Goal: Task Accomplishment & Management: Use online tool/utility

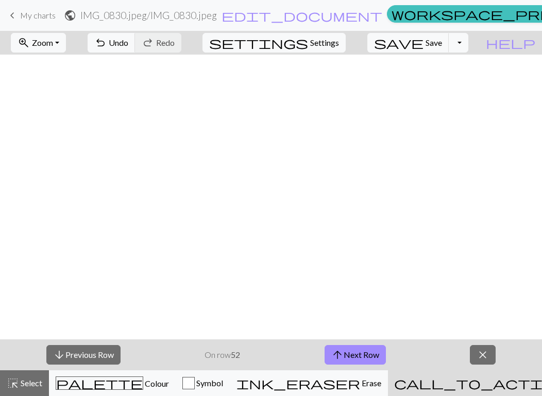
scroll to position [1130, 553]
click at [355, 359] on button "arrow_upward Next Row" at bounding box center [354, 355] width 61 height 20
click at [442, 41] on span "Save" at bounding box center [433, 43] width 16 height 10
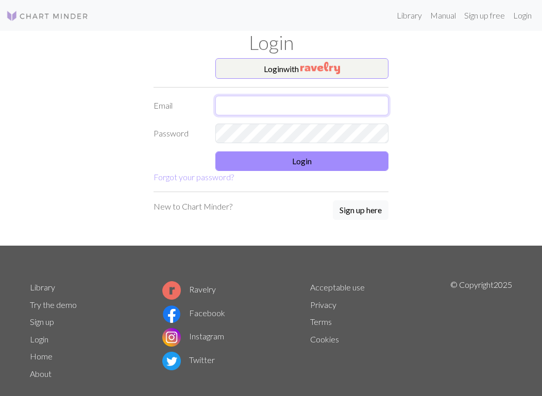
type input "[PERSON_NAME][EMAIL_ADDRESS][PERSON_NAME][DOMAIN_NAME]"
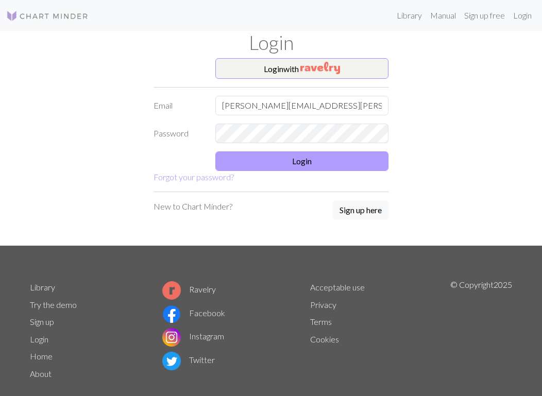
click at [320, 164] on button "Login" at bounding box center [301, 161] width 173 height 20
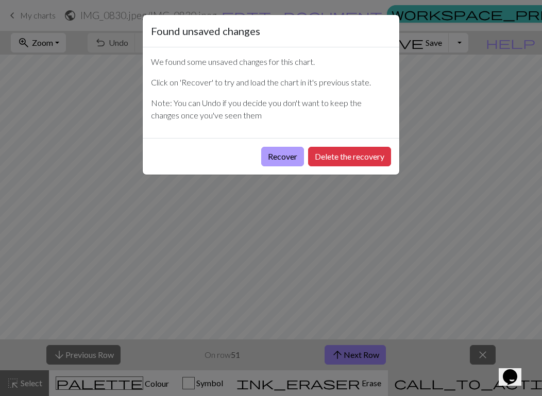
click at [292, 160] on button "Recover" at bounding box center [282, 157] width 43 height 20
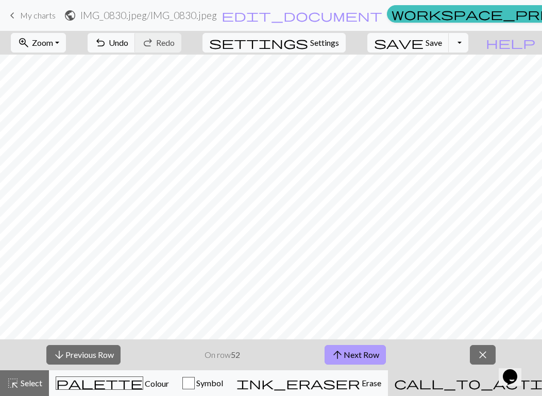
click at [357, 354] on button "arrow_upward Next Row" at bounding box center [354, 355] width 61 height 20
click at [446, 48] on button "save Save Save" at bounding box center [408, 43] width 82 height 20
click at [53, 46] on span "Zoom" at bounding box center [42, 43] width 21 height 10
click at [66, 127] on button "50%" at bounding box center [51, 123] width 81 height 16
